Goal: Register for event/course

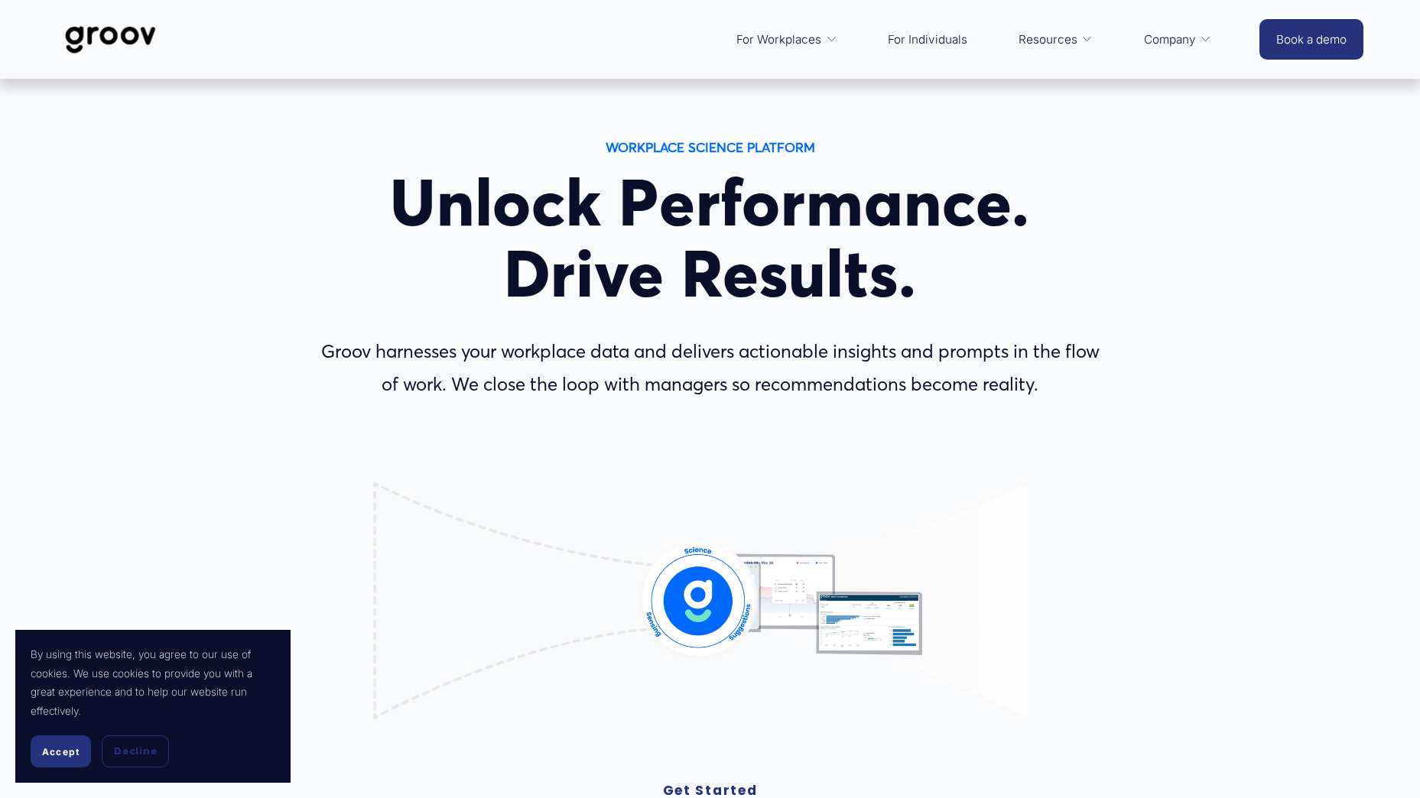
click at [938, 24] on link "For Individuals" at bounding box center [927, 39] width 95 height 37
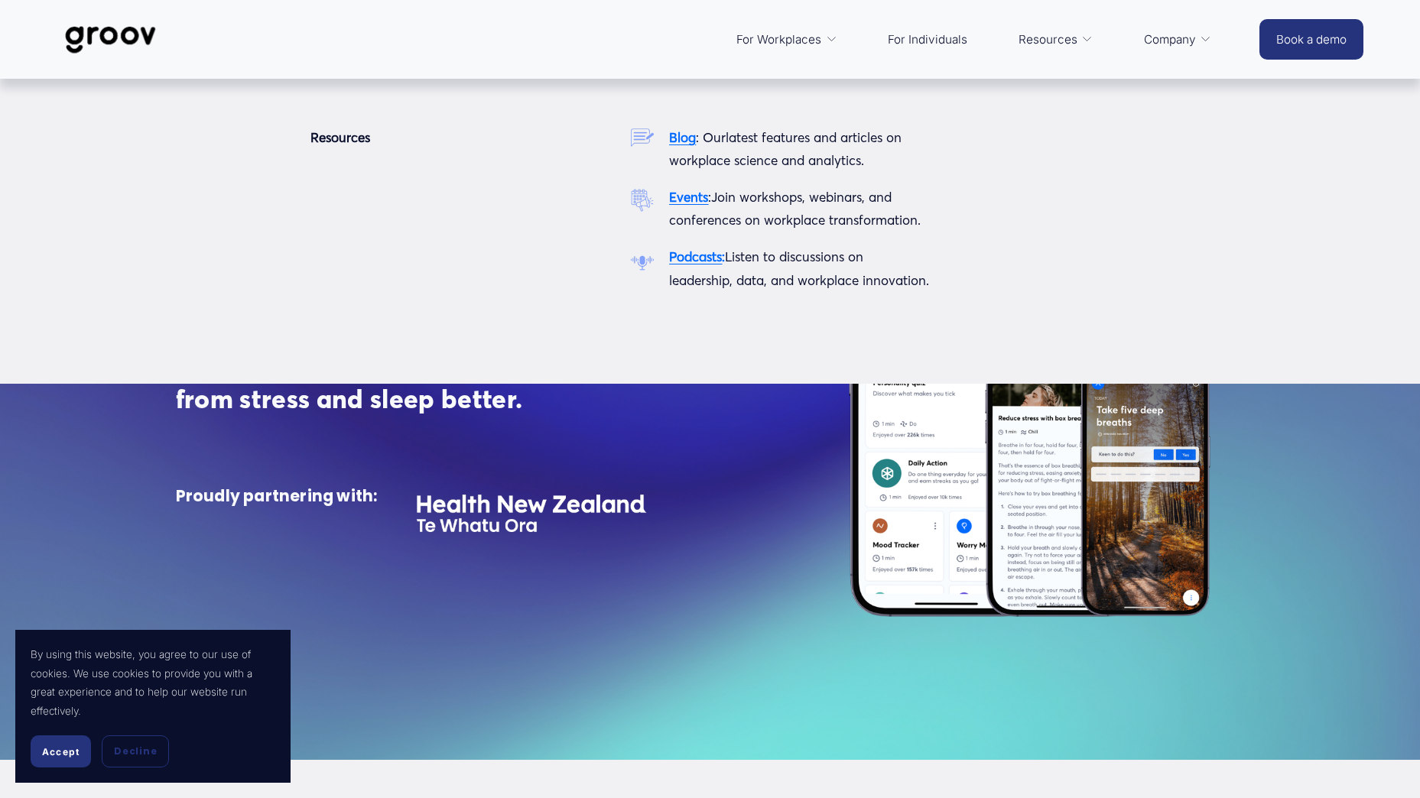
click at [675, 209] on p "Events : Join workshops, webinars, and conferences on workplace transformation." at bounding box center [799, 209] width 261 height 47
click at [690, 190] on strong "Events" at bounding box center [688, 197] width 39 height 16
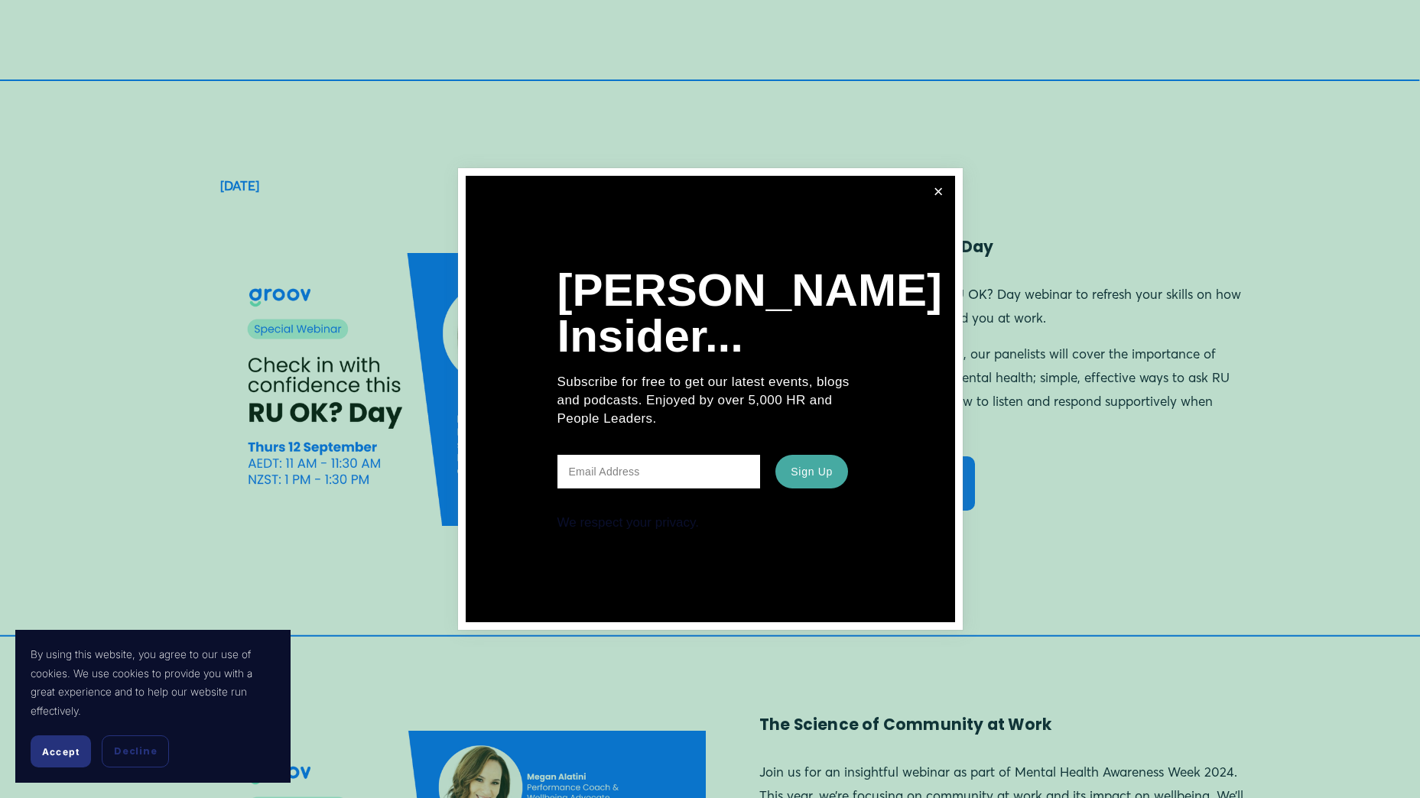
scroll to position [2371, 0]
click at [932, 189] on link "Close" at bounding box center [939, 192] width 28 height 28
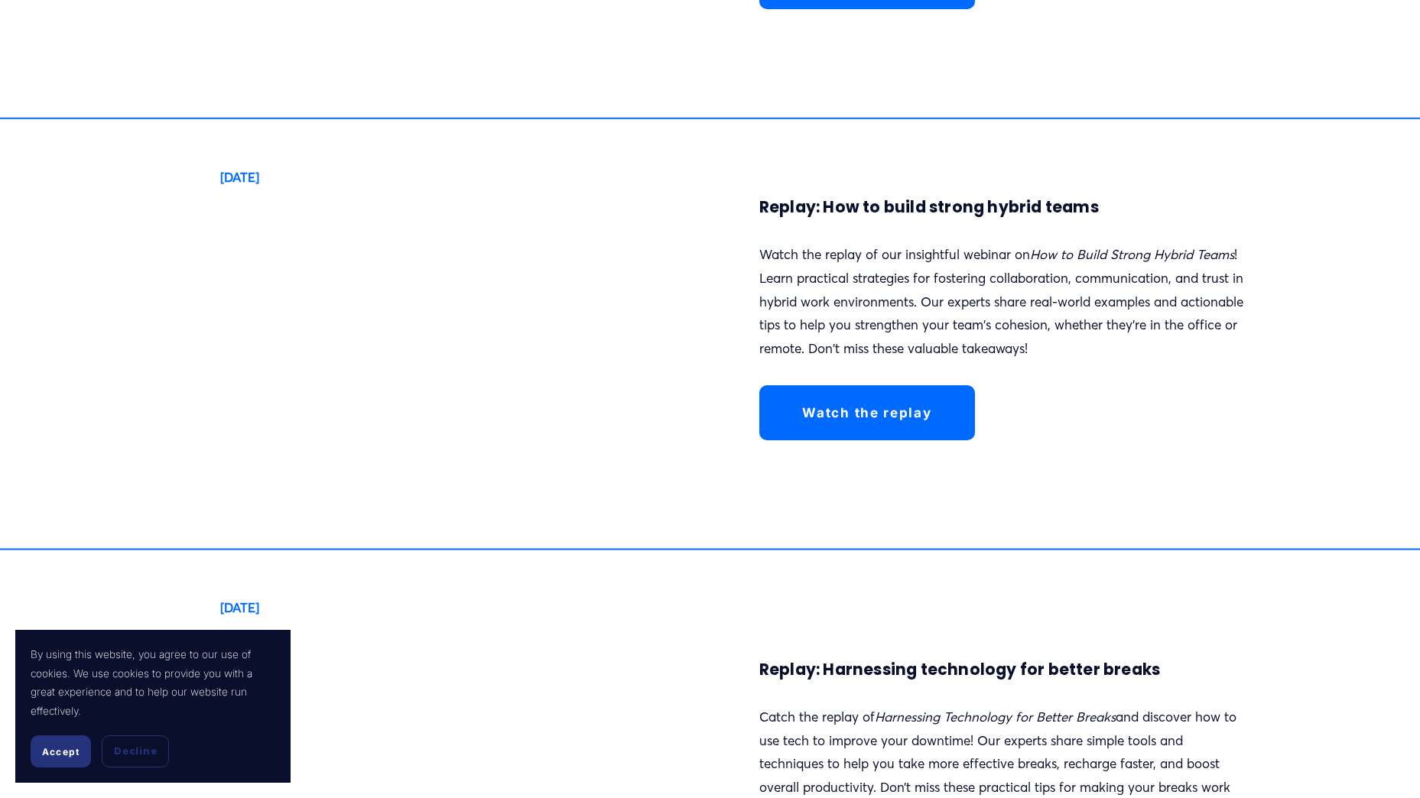
scroll to position [4207, 0]
